Goal: Task Accomplishment & Management: Manage account settings

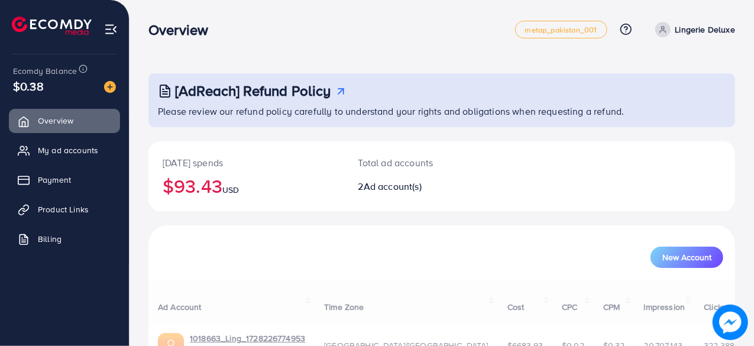
click at [77, 158] on link "My ad accounts" at bounding box center [64, 150] width 111 height 24
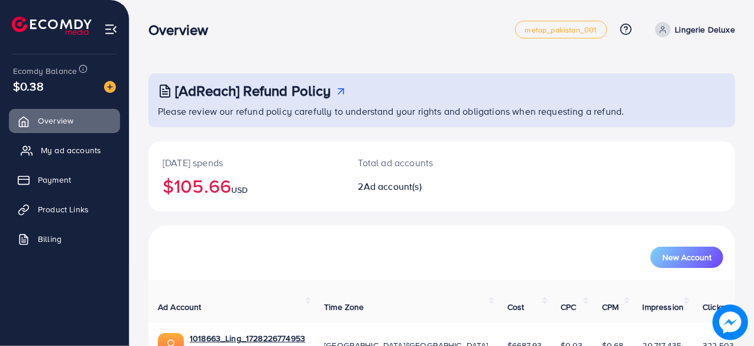
click at [90, 154] on span "My ad accounts" at bounding box center [71, 150] width 60 height 12
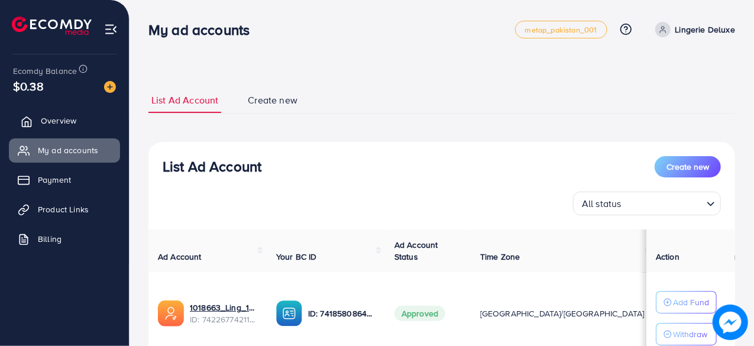
click at [76, 119] on link "Overview" at bounding box center [64, 121] width 111 height 24
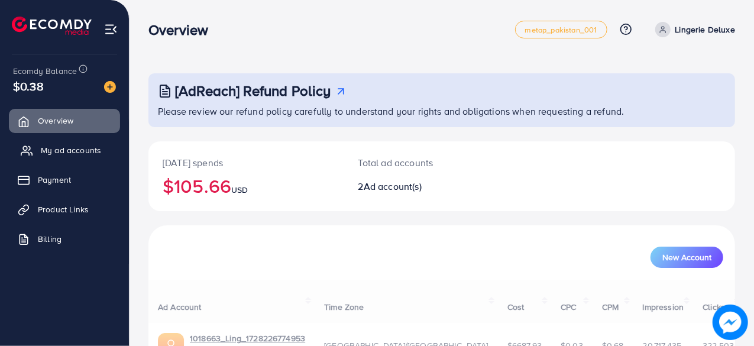
click at [82, 158] on link "My ad accounts" at bounding box center [64, 150] width 111 height 24
